Goal: Information Seeking & Learning: Learn about a topic

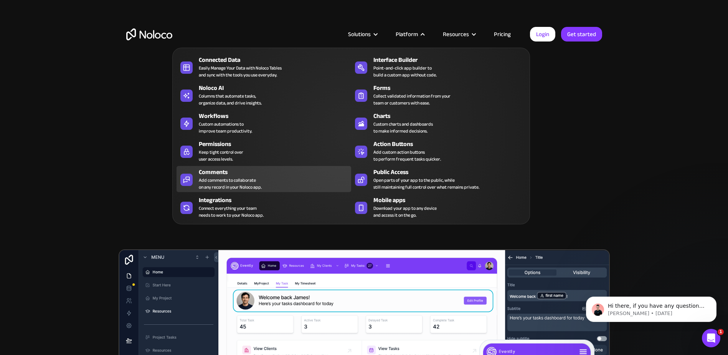
click at [230, 181] on div "Add comments to collaborate on any record in your Noloco app." at bounding box center [230, 184] width 63 height 14
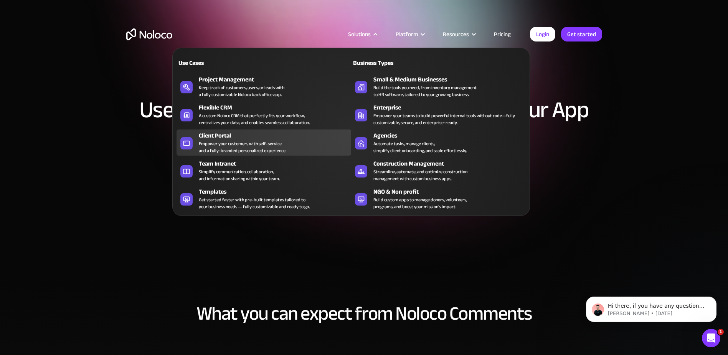
click at [236, 142] on div "Empower your customers with self-service and a fully-branded personalized exper…" at bounding box center [243, 147] width 88 height 14
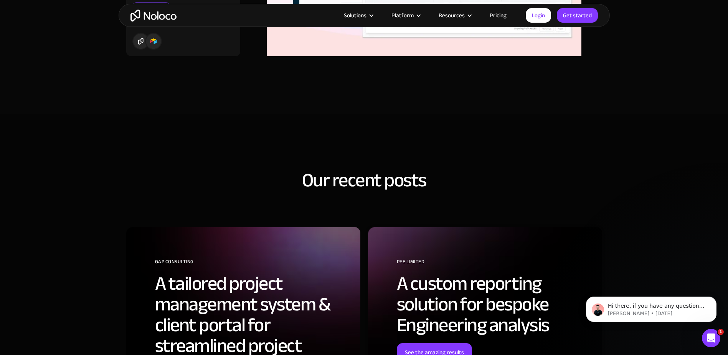
scroll to position [2073, 0]
